Goal: Task Accomplishment & Management: Manage account settings

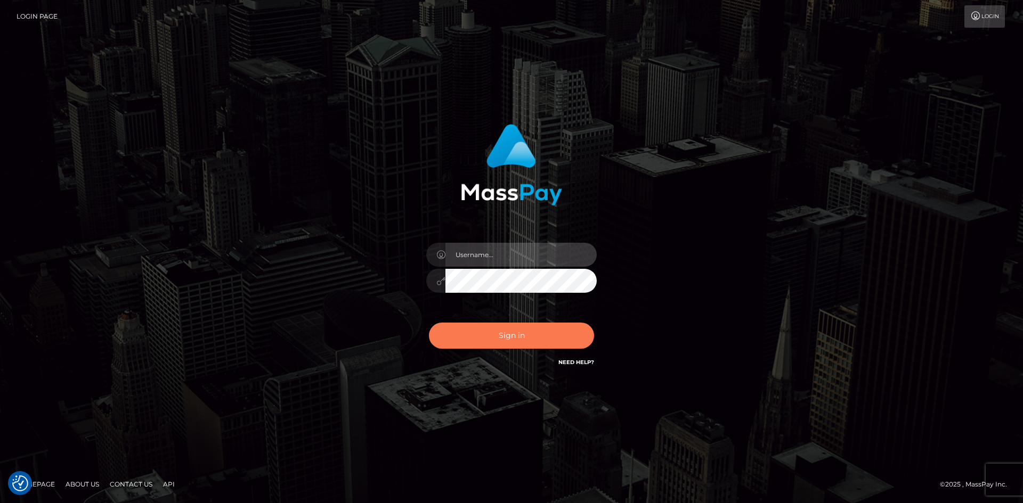
type input "tinan"
click at [504, 336] on button "Sign in" at bounding box center [511, 336] width 165 height 26
type input "tinan"
click at [564, 338] on button "Sign in" at bounding box center [511, 336] width 165 height 26
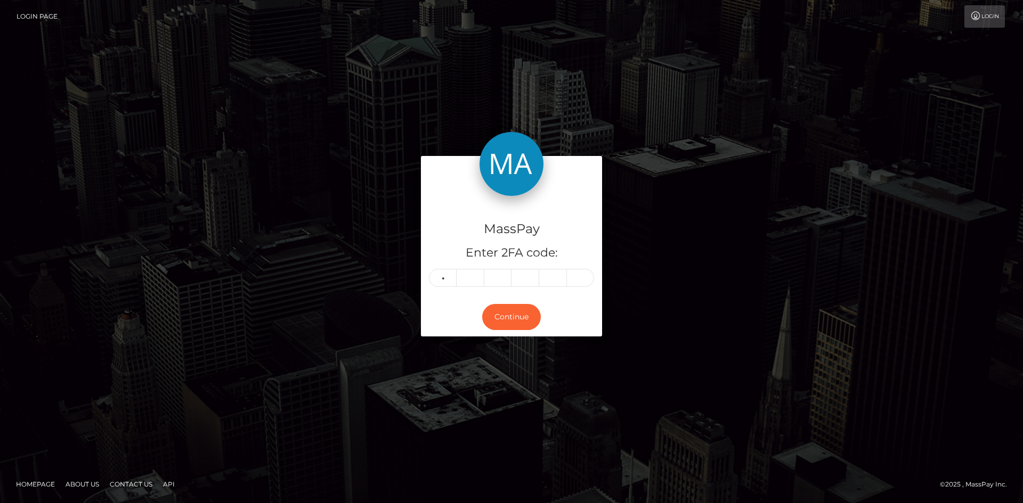
type input "8"
type input "2"
type input "5"
type input "2"
type input "4"
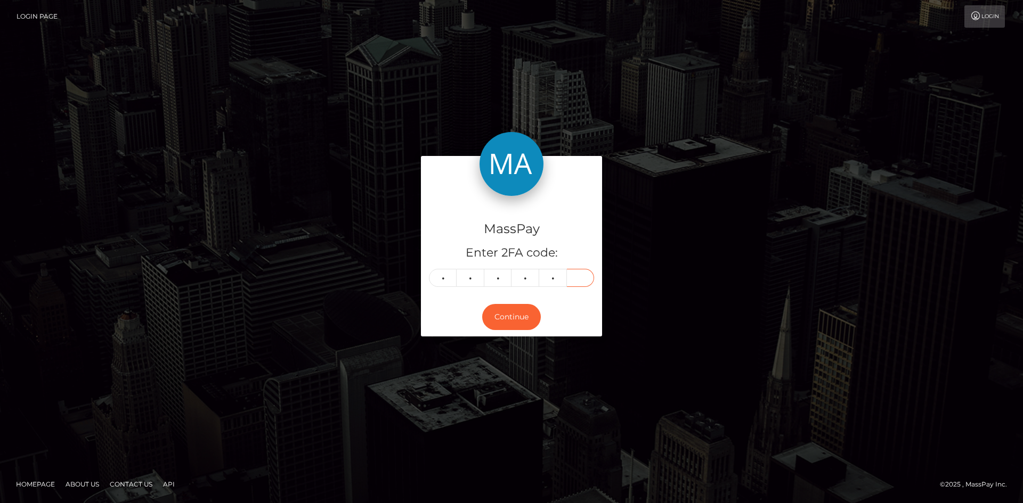
type input "9"
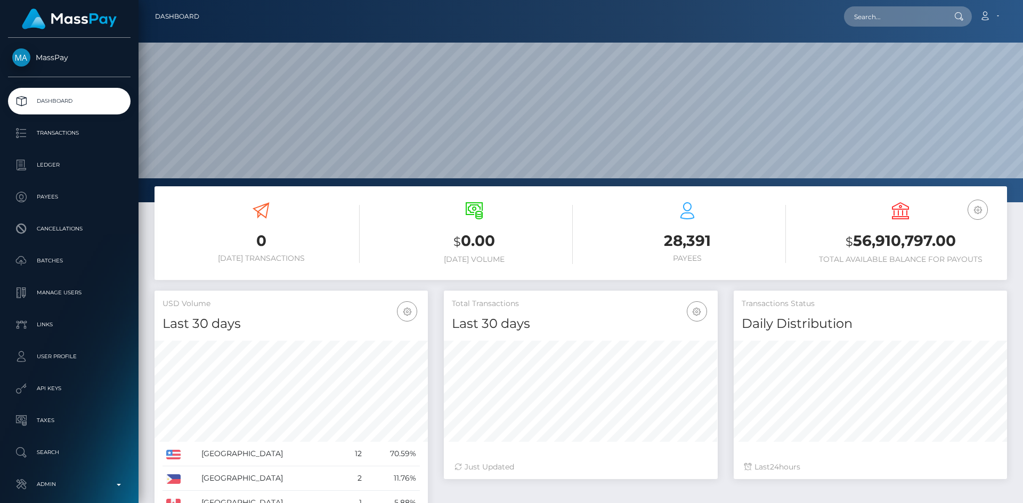
scroll to position [189, 274]
type input "203089"
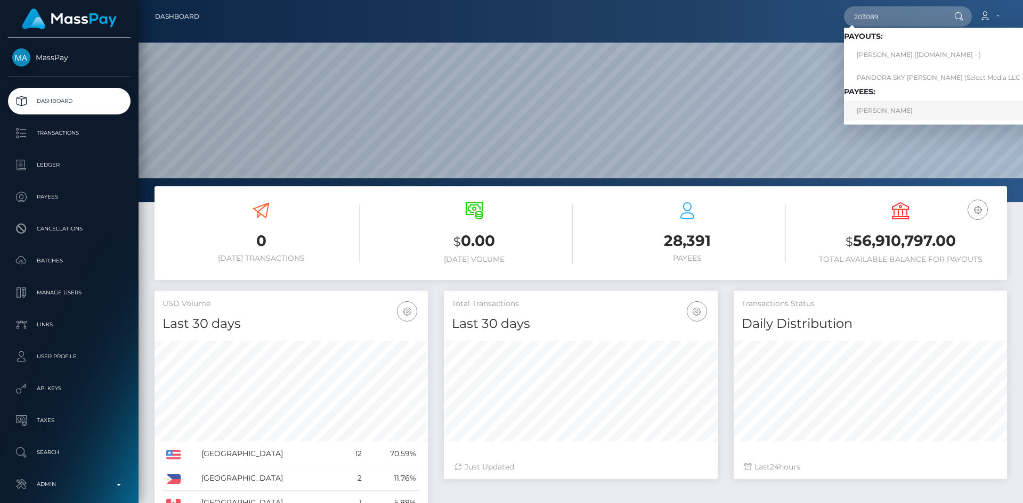
click at [921, 105] on link "Tala Henning" at bounding box center [942, 111] width 197 height 20
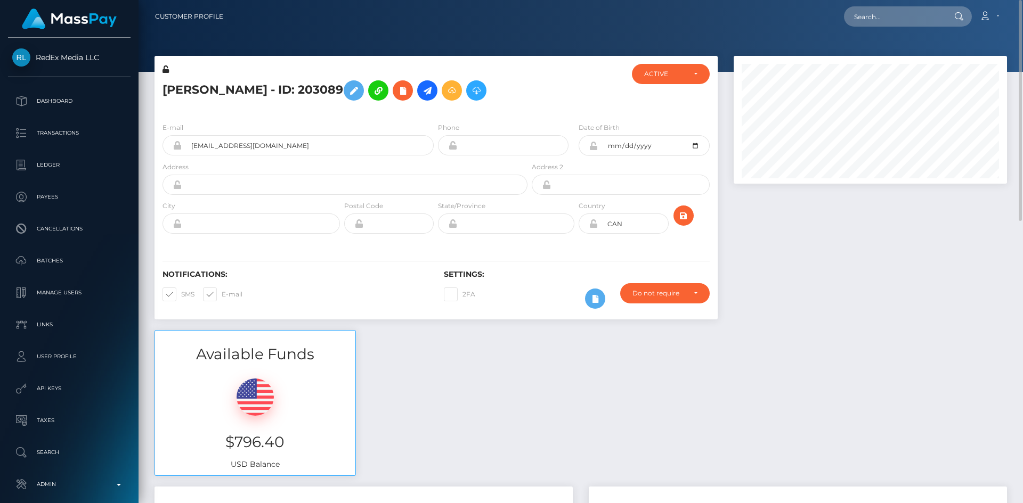
click at [173, 144] on icon at bounding box center [177, 145] width 9 height 9
click at [199, 147] on input "[EMAIL_ADDRESS][DOMAIN_NAME]" at bounding box center [308, 145] width 252 height 20
click at [248, 148] on input "[EMAIL_ADDRESS][DOMAIN_NAME]" at bounding box center [308, 145] width 252 height 20
click at [275, 147] on input "[EMAIL_ADDRESS][DOMAIN_NAME]" at bounding box center [308, 145] width 252 height 20
click at [274, 147] on input "[EMAIL_ADDRESS][DOMAIN_NAME]" at bounding box center [308, 145] width 252 height 20
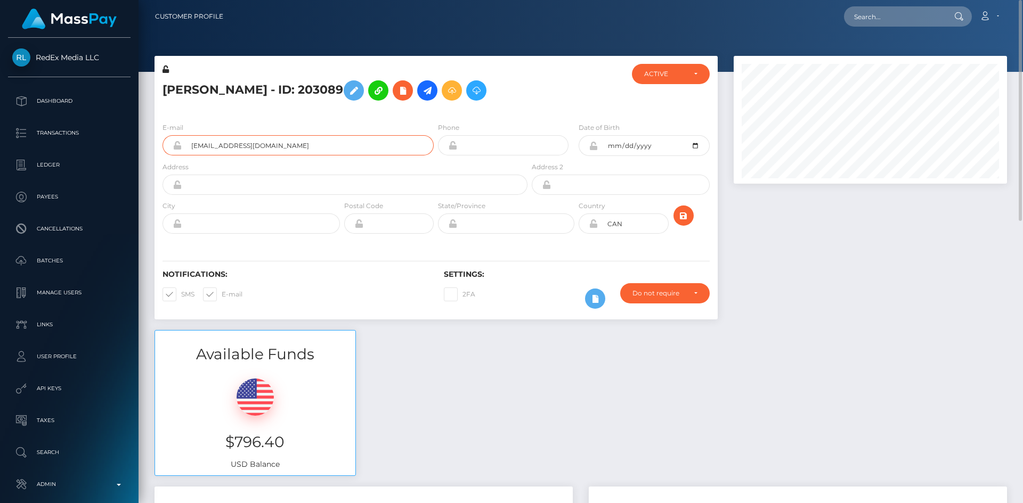
type input "talanoellehenning@gmail.com"
click at [773, 248] on div at bounding box center [870, 193] width 289 height 274
click at [680, 221] on icon "submit" at bounding box center [683, 215] width 13 height 13
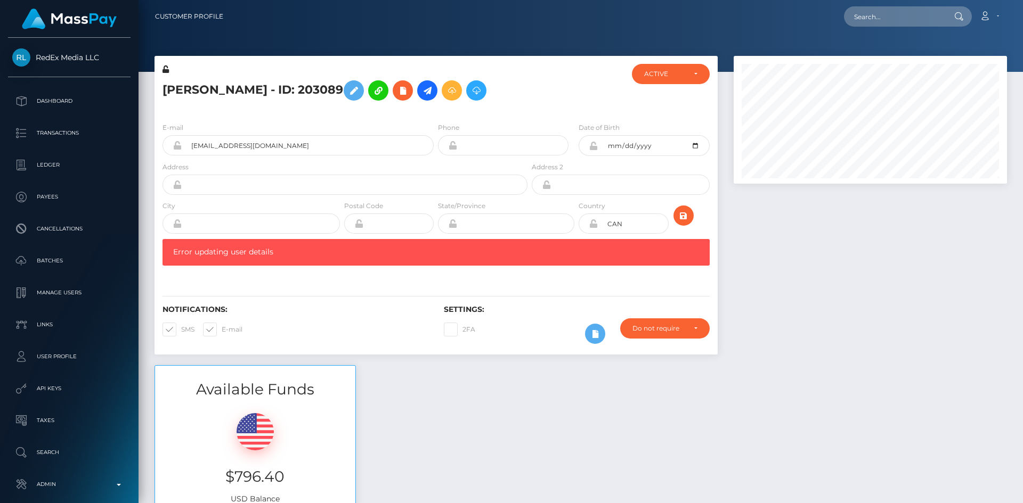
scroll to position [128, 274]
click at [763, 267] on div at bounding box center [870, 211] width 289 height 310
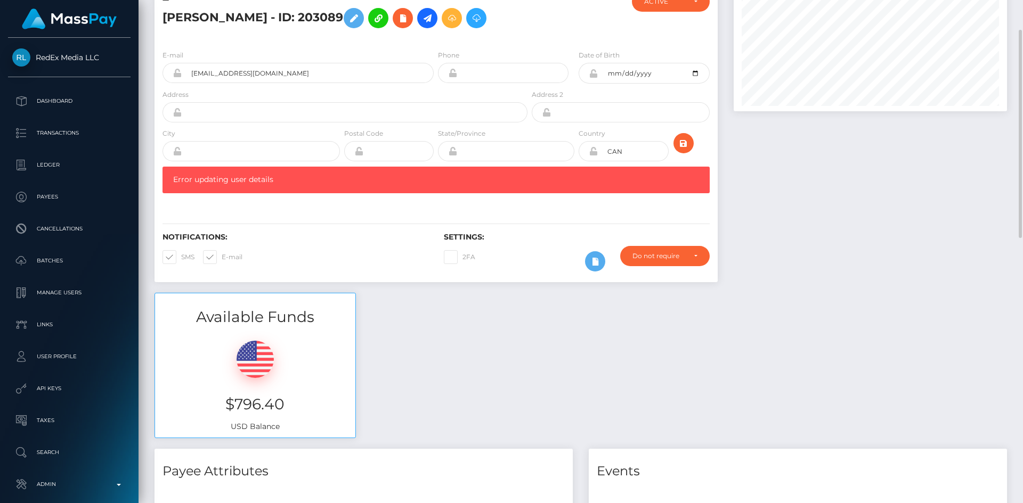
scroll to position [0, 0]
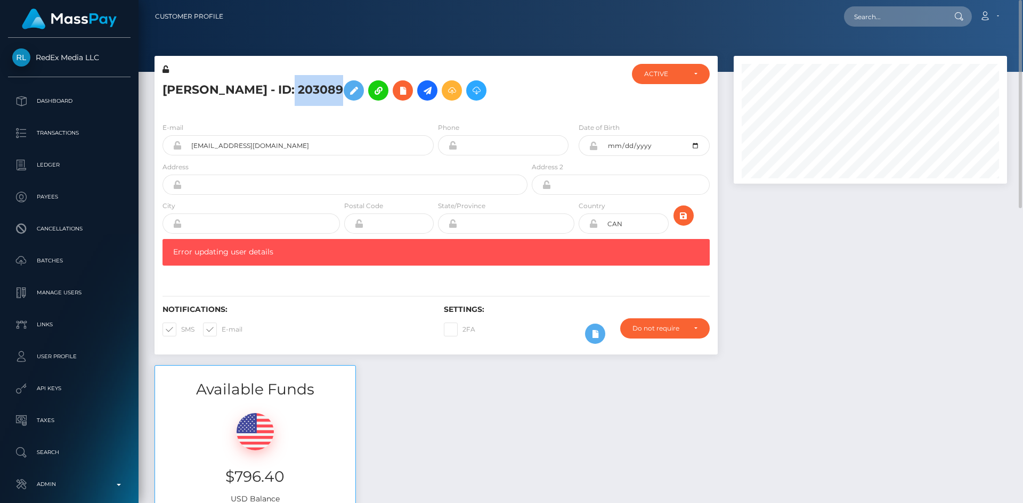
drag, startPoint x: 320, startPoint y: 90, endPoint x: 273, endPoint y: 91, distance: 46.9
click at [273, 91] on h5 "[PERSON_NAME] - ID: 203089" at bounding box center [341, 90] width 359 height 31
copy h5 "203089"
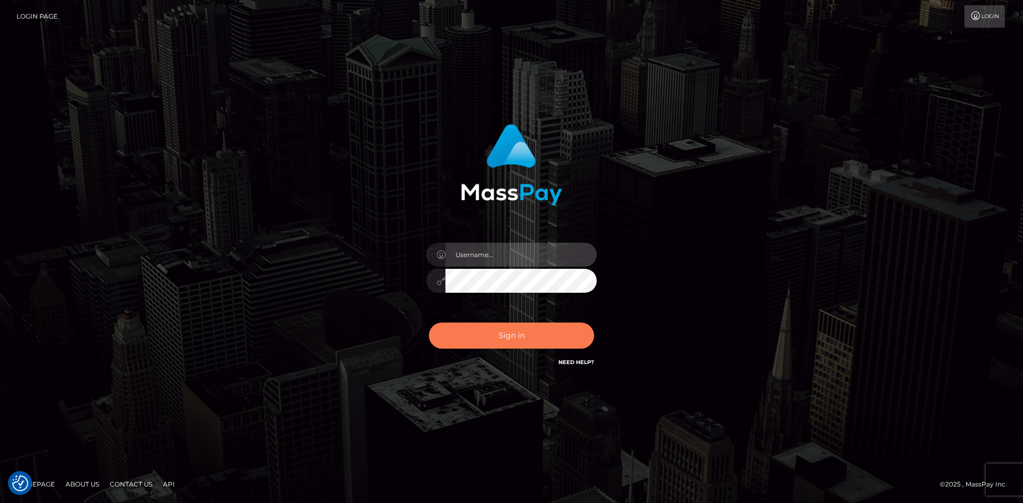
type input "tinan"
click at [535, 335] on button "Sign in" at bounding box center [511, 336] width 165 height 26
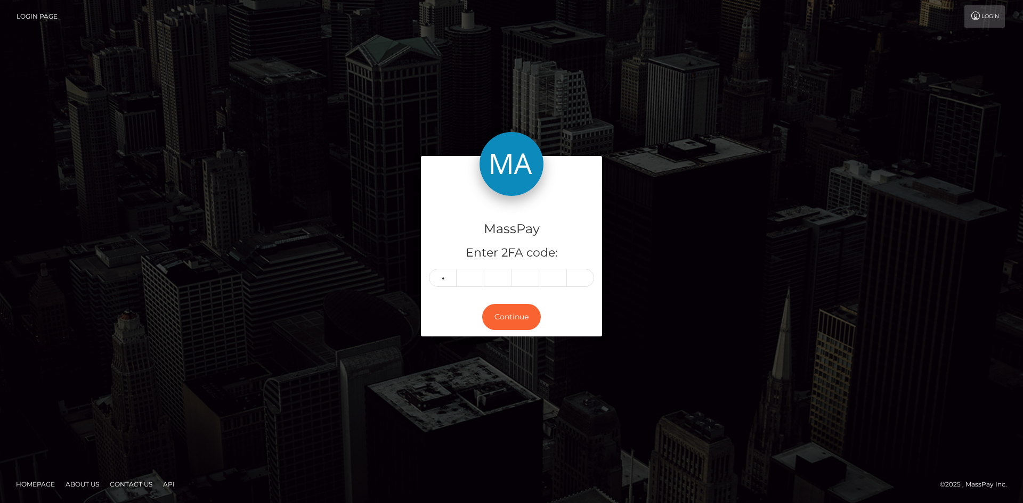
type input "9"
type input "0"
type input "8"
type input "2"
type input "9"
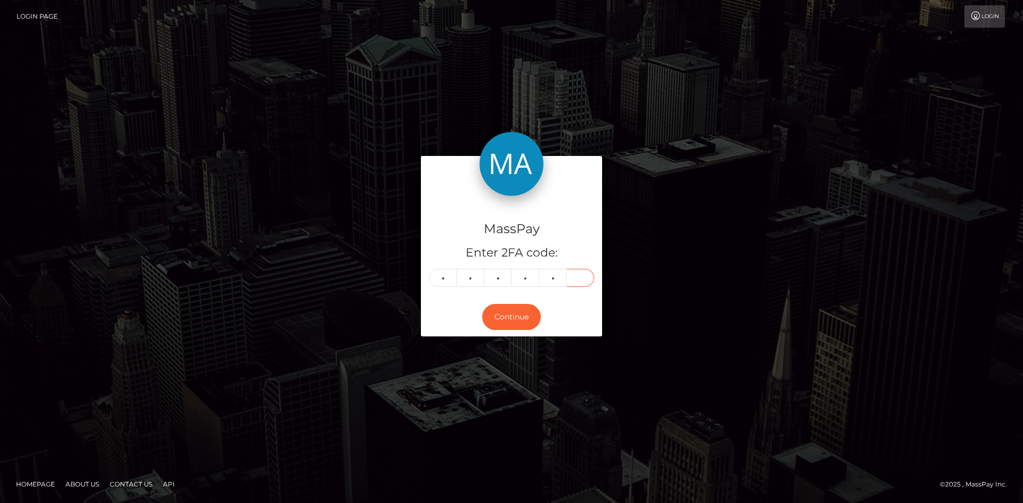
type input "8"
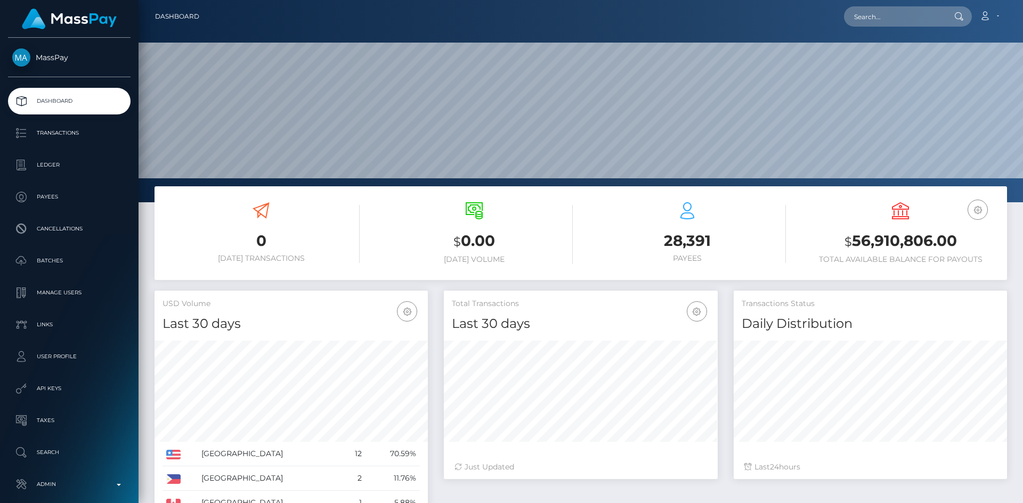
scroll to position [189, 274]
paste input "203089"
type input "203089"
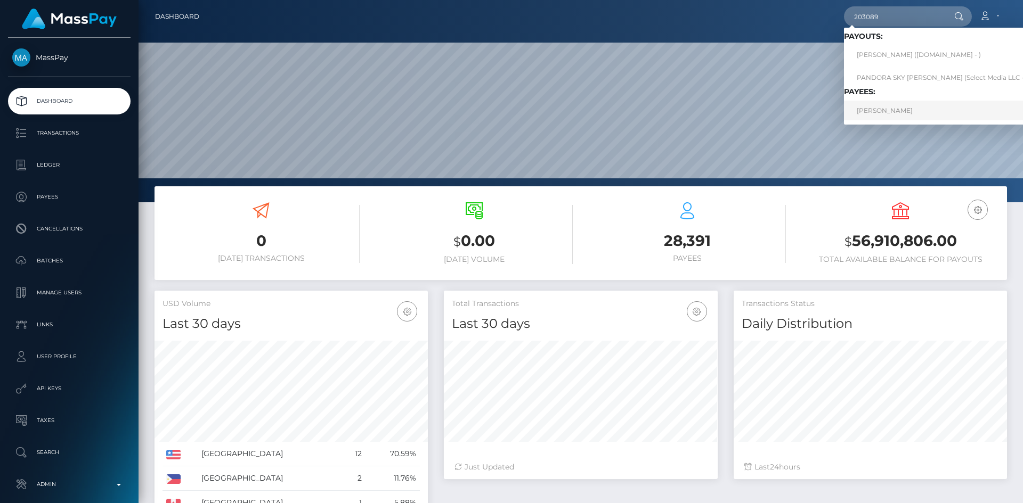
click at [888, 114] on link "Tala Noell Henning" at bounding box center [942, 111] width 197 height 20
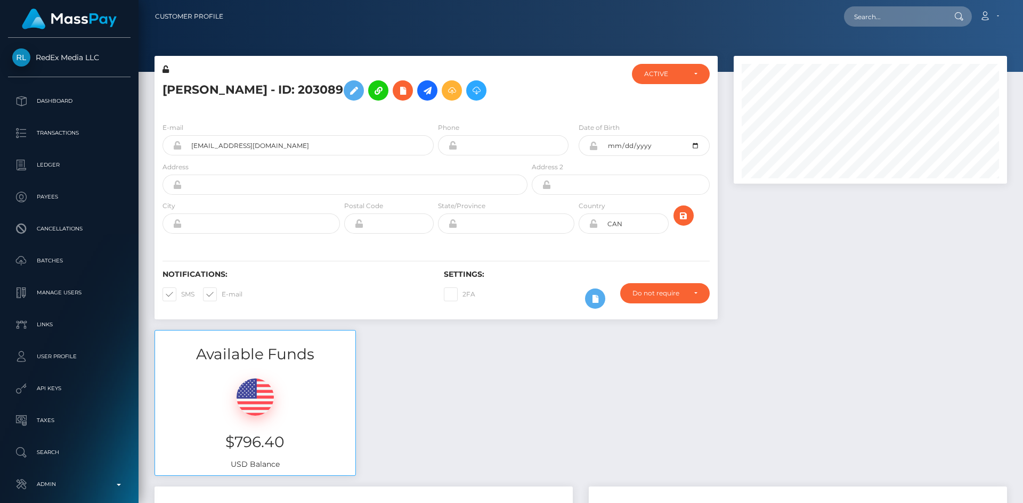
scroll to position [128, 274]
click at [262, 146] on input "[EMAIL_ADDRESS][DOMAIN_NAME]" at bounding box center [308, 145] width 252 height 20
click at [273, 144] on input "[EMAIL_ADDRESS][DOMAIN_NAME]" at bounding box center [308, 145] width 252 height 20
click at [275, 147] on input "[EMAIL_ADDRESS][DOMAIN_NAME]" at bounding box center [308, 145] width 252 height 20
type input "[EMAIL_ADDRESS][DOMAIN_NAME]"
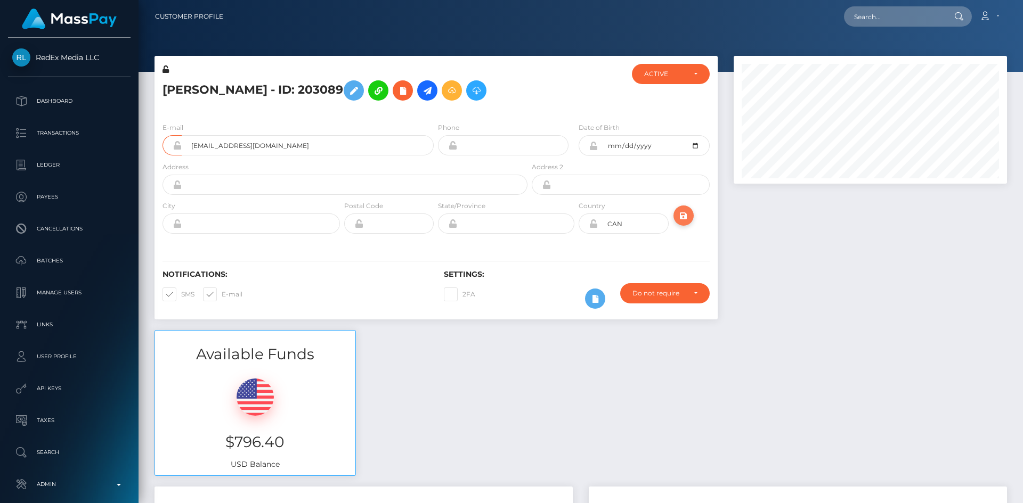
click at [688, 218] on icon "submit" at bounding box center [683, 215] width 13 height 13
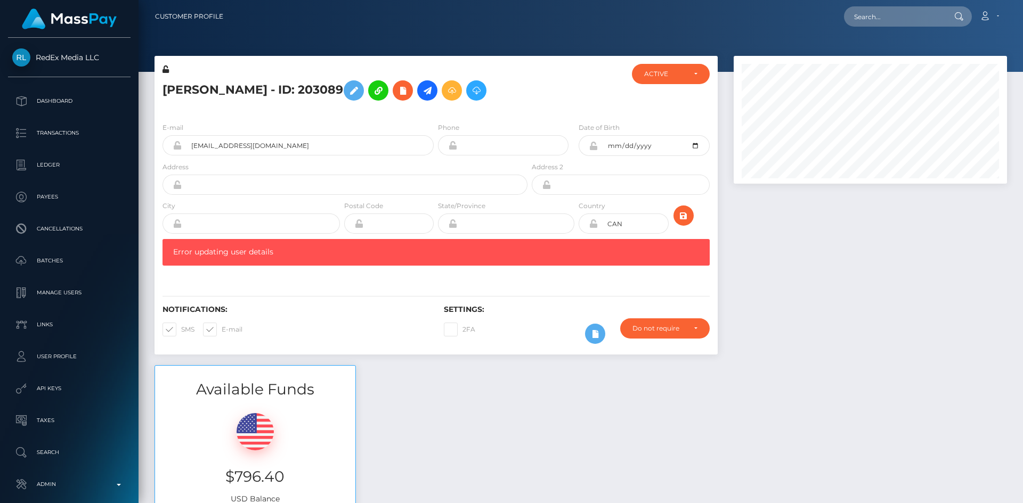
scroll to position [128, 274]
